Goal: Find specific page/section: Find specific page/section

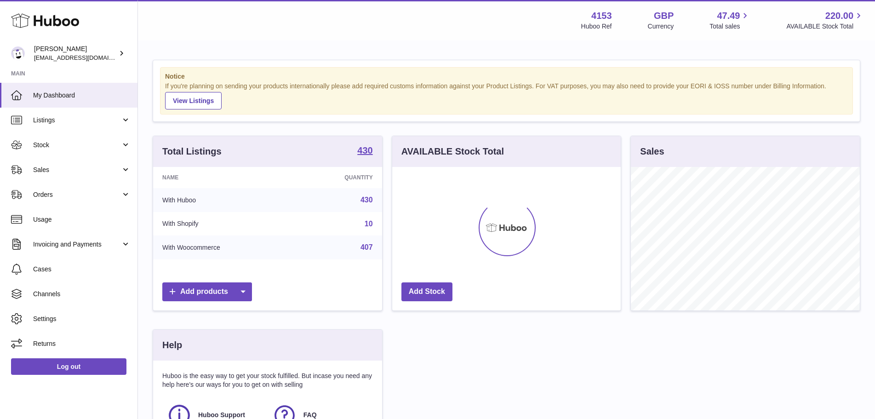
scroll to position [143, 232]
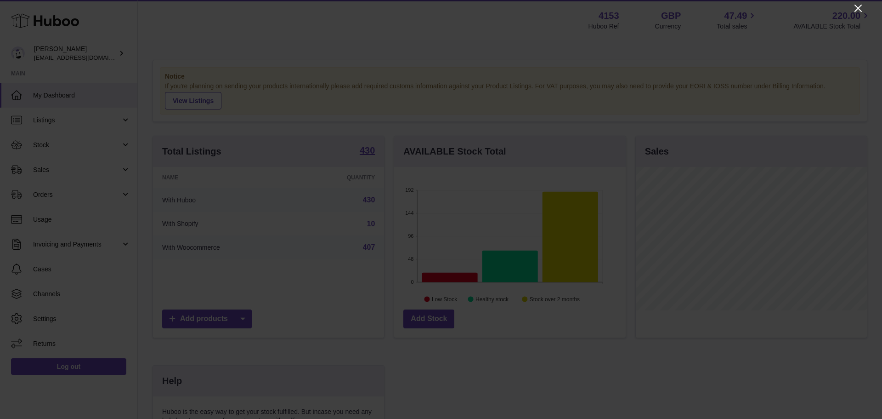
click at [857, 4] on icon "Close" at bounding box center [858, 8] width 11 height 11
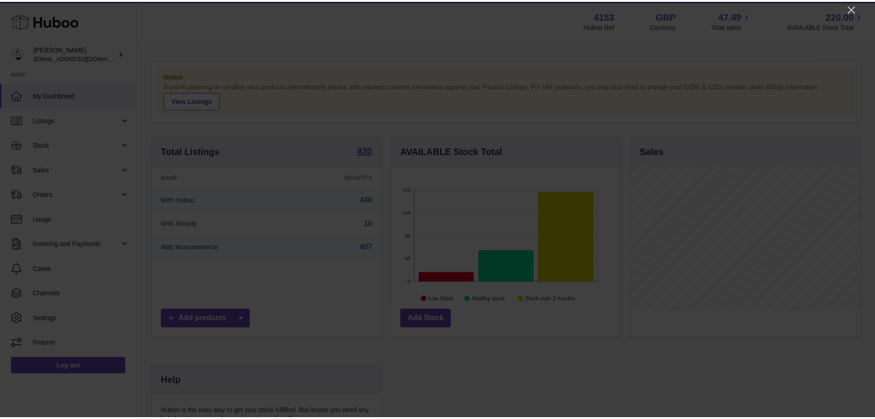
scroll to position [459463, 459378]
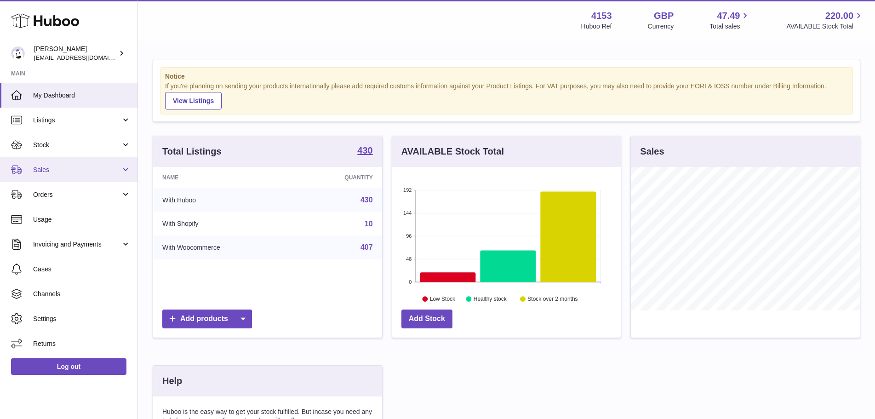
click at [99, 172] on span "Sales" at bounding box center [77, 169] width 88 height 9
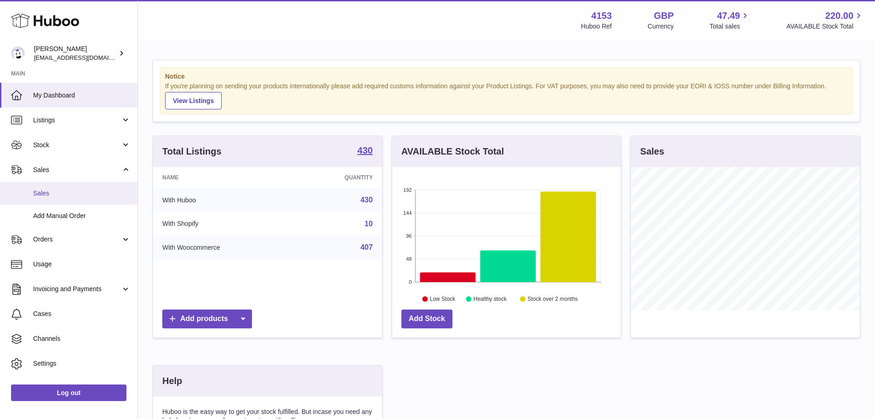
click at [51, 192] on span "Sales" at bounding box center [81, 193] width 97 height 9
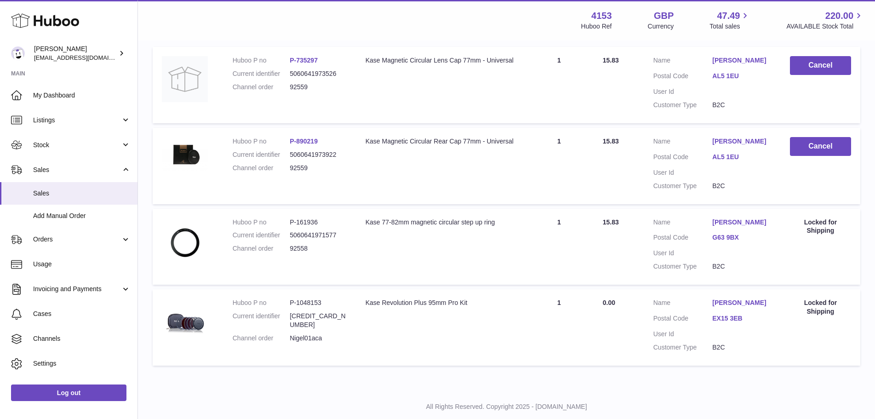
scroll to position [207, 0]
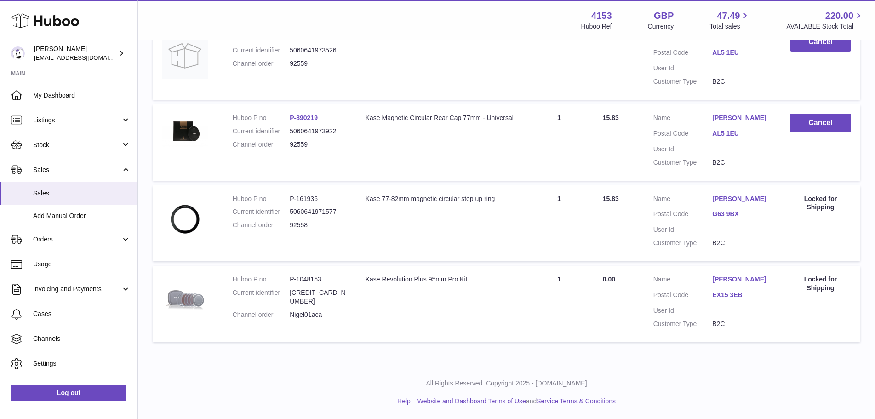
click at [179, 298] on img at bounding box center [185, 298] width 46 height 46
click at [744, 277] on link "Andrew Campbell" at bounding box center [741, 279] width 59 height 9
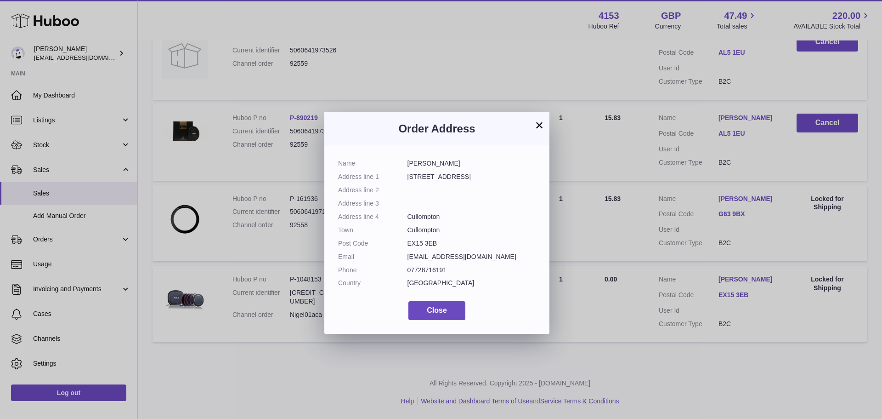
click at [539, 119] on button "×" at bounding box center [539, 124] width 11 height 11
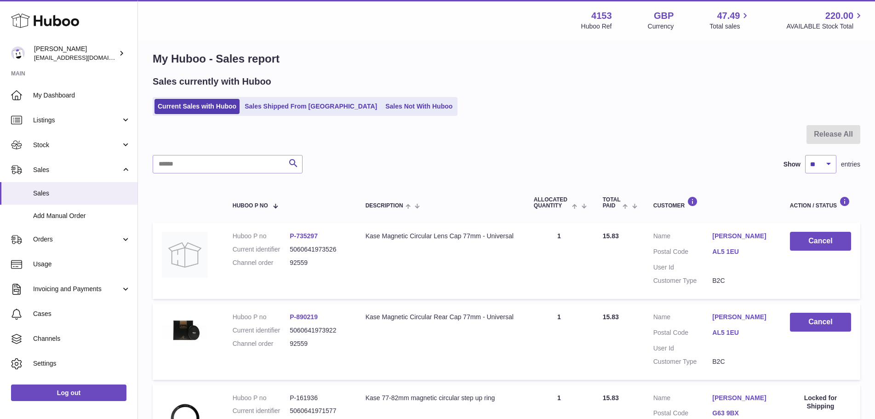
scroll to position [0, 0]
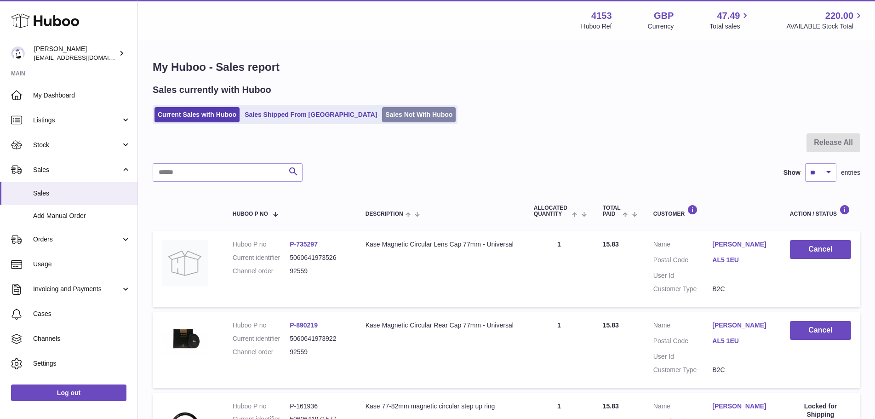
click at [382, 114] on link "Sales Not With Huboo" at bounding box center [419, 114] width 74 height 15
